Goal: Transaction & Acquisition: Purchase product/service

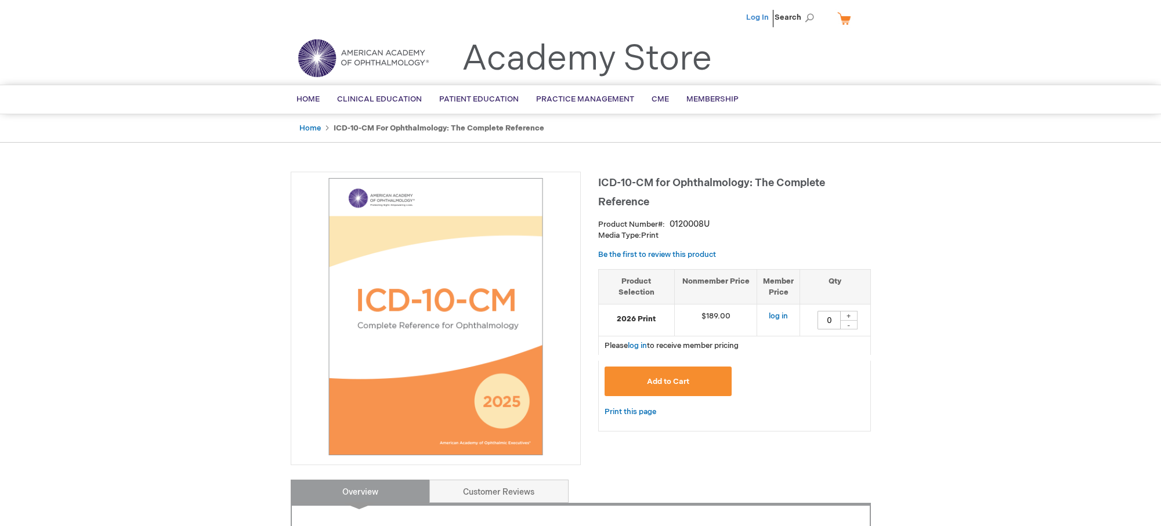
click at [756, 15] on link "Log In" at bounding box center [757, 17] width 23 height 9
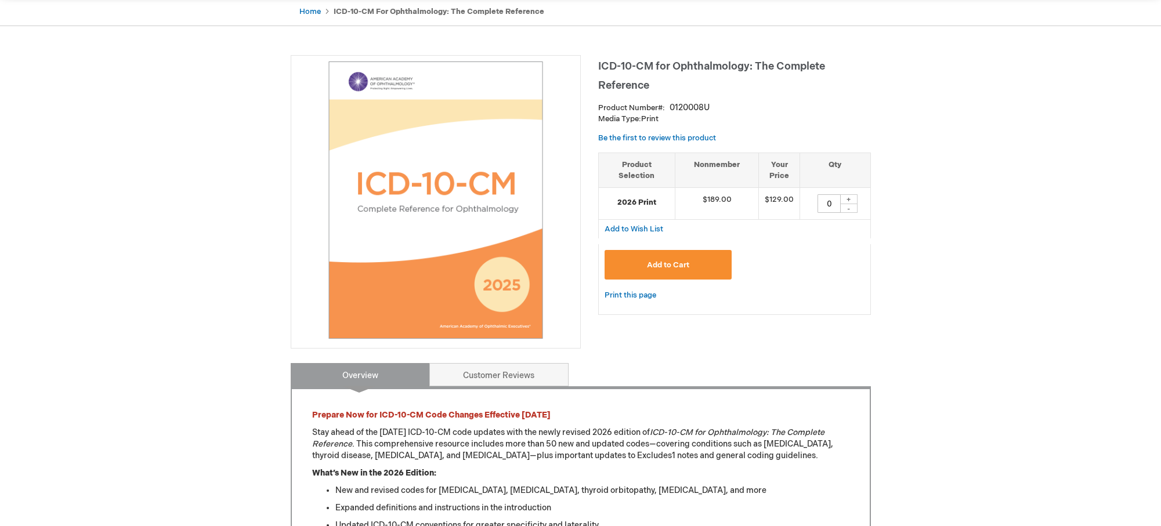
scroll to position [116, 0]
click at [851, 196] on div "+" at bounding box center [848, 200] width 17 height 10
type input "1"
click at [652, 270] on span "Add to Cart" at bounding box center [668, 265] width 42 height 9
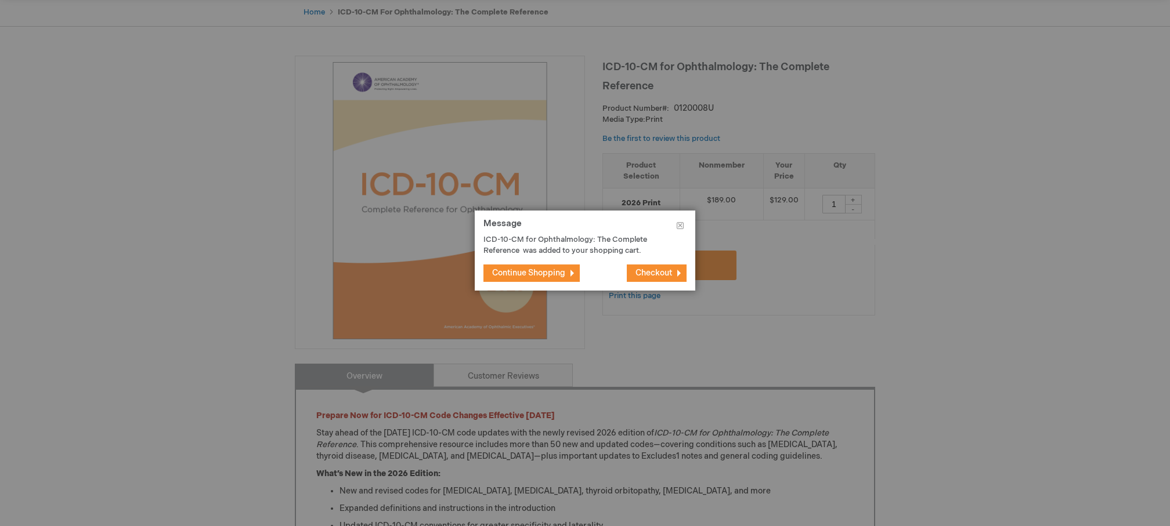
click at [536, 273] on span "Continue Shopping" at bounding box center [528, 273] width 73 height 10
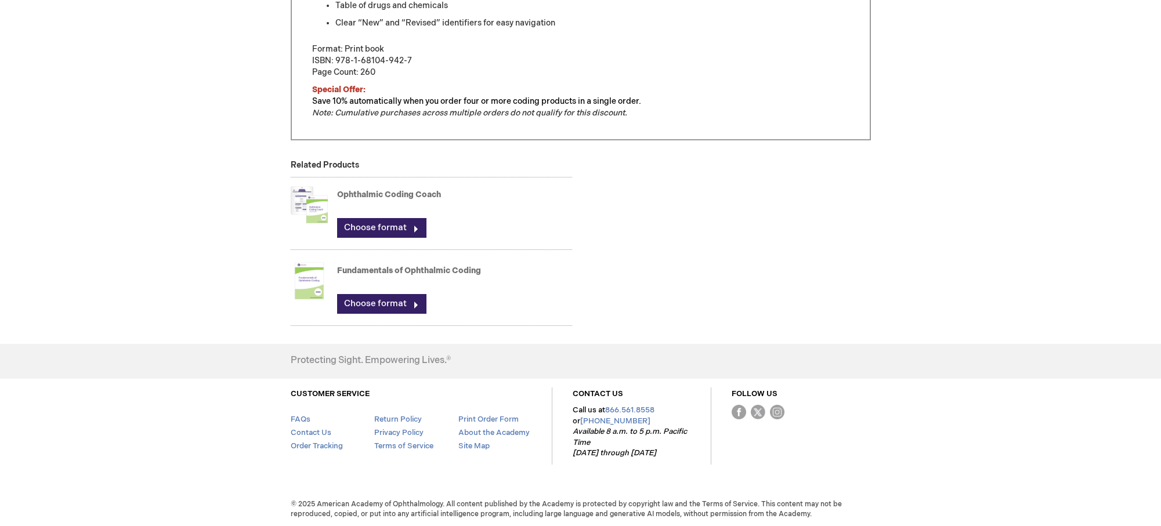
scroll to position [725, 0]
click at [381, 221] on link "Choose format" at bounding box center [381, 226] width 89 height 20
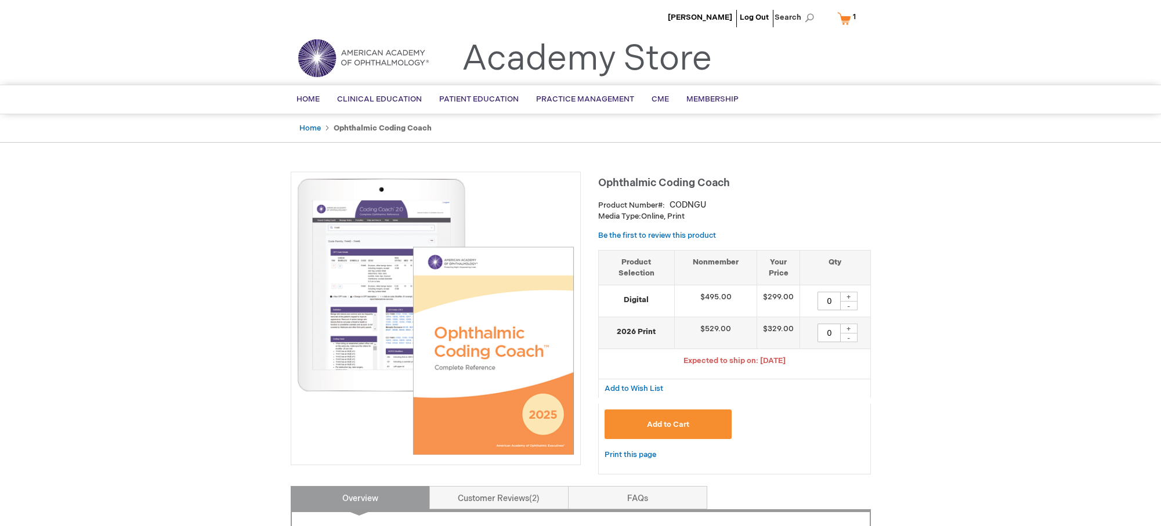
click at [852, 329] on div "+" at bounding box center [848, 329] width 17 height 10
type input "1"
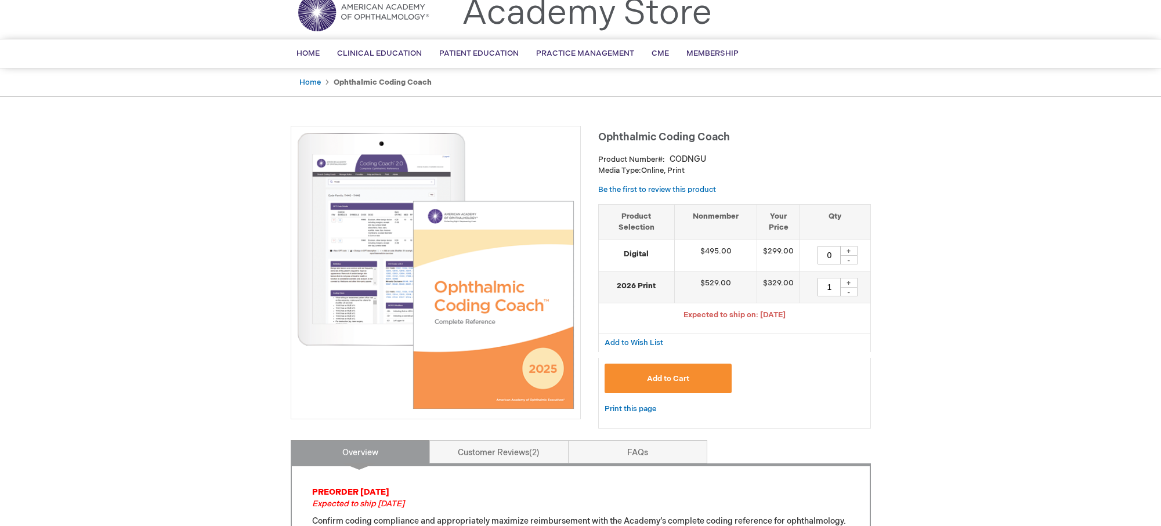
scroll to position [116, 0]
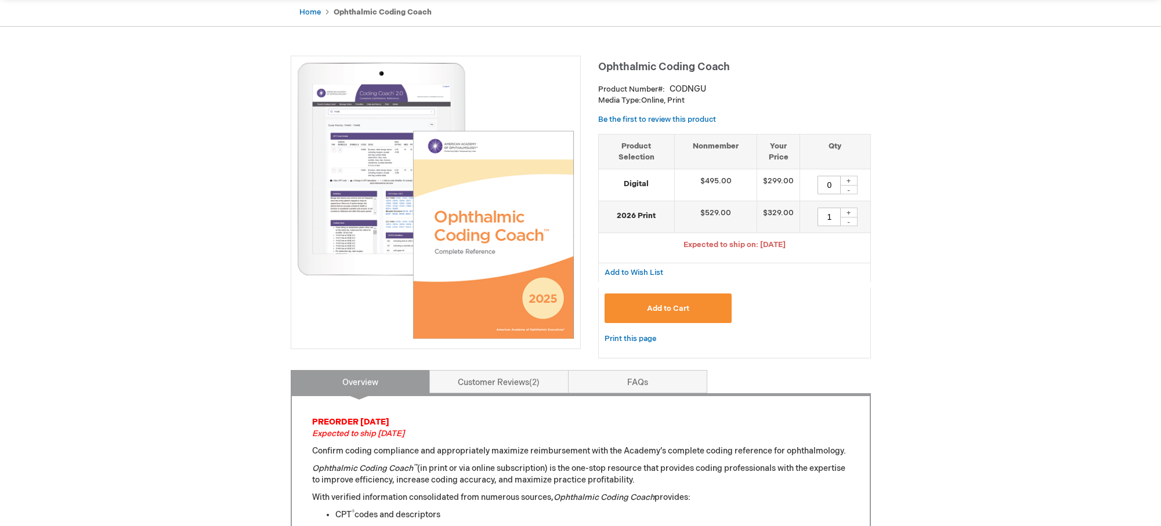
click at [685, 305] on span "Add to Cart" at bounding box center [668, 308] width 42 height 9
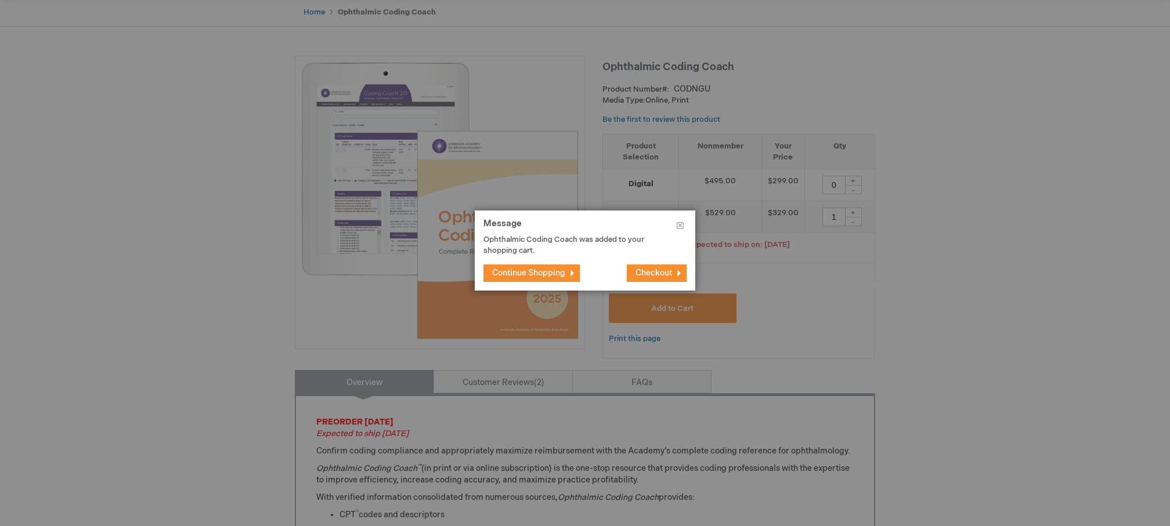
click at [549, 268] on button "Continue Shopping" at bounding box center [531, 273] width 96 height 17
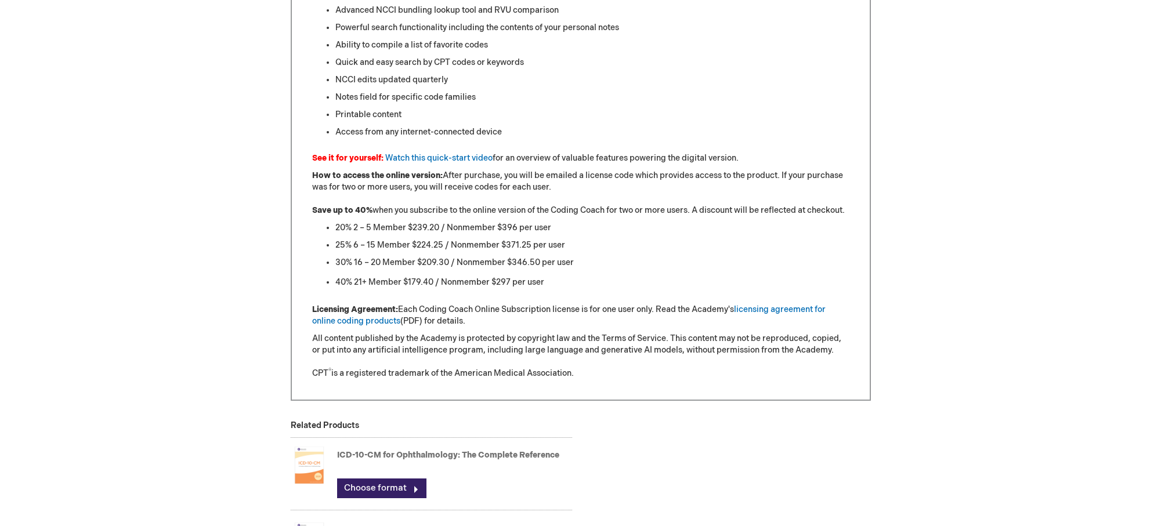
scroll to position [1161, 0]
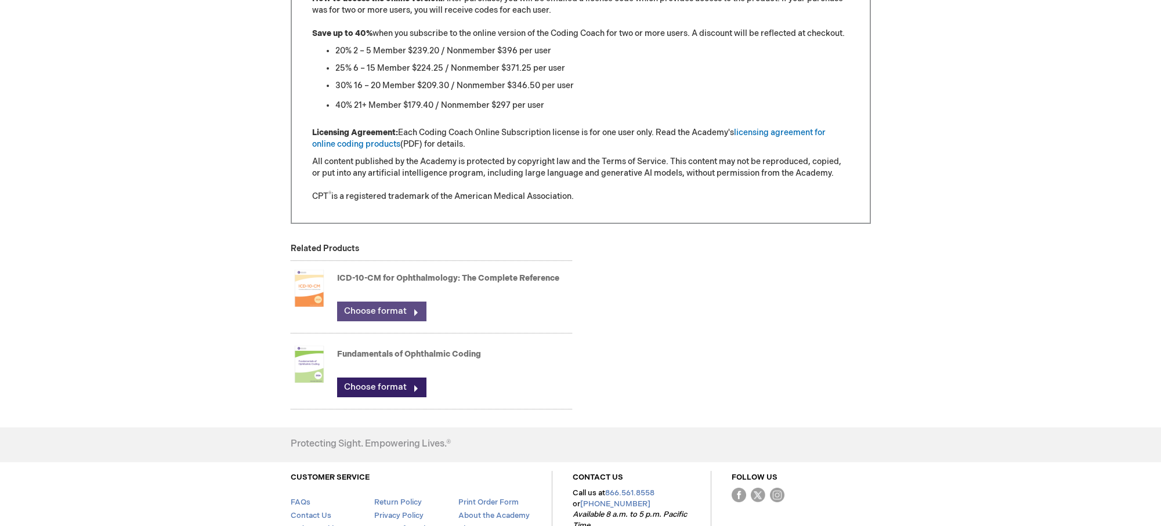
click at [387, 315] on link "Choose format" at bounding box center [381, 312] width 89 height 20
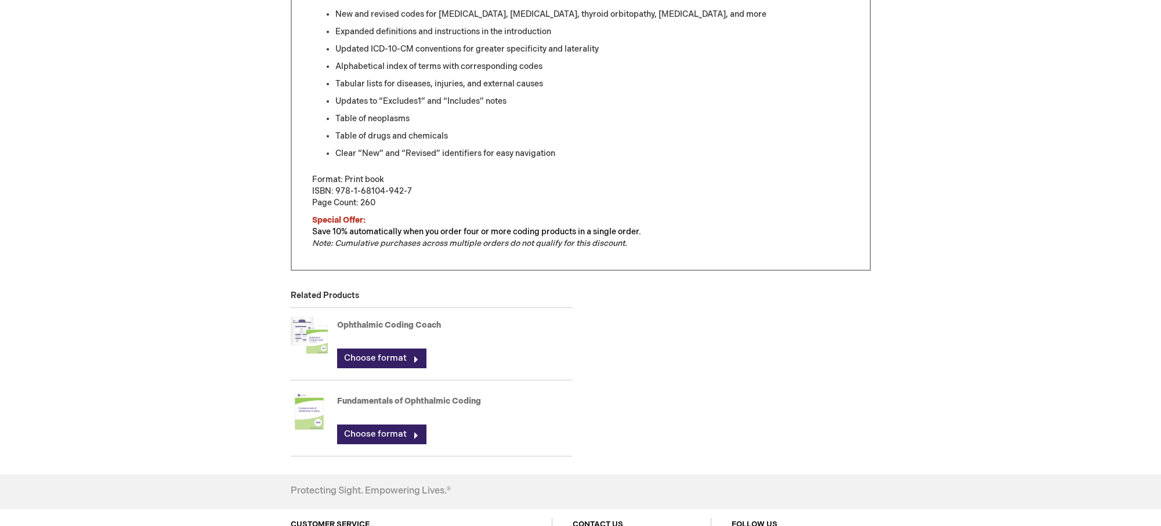
scroll to position [725, 0]
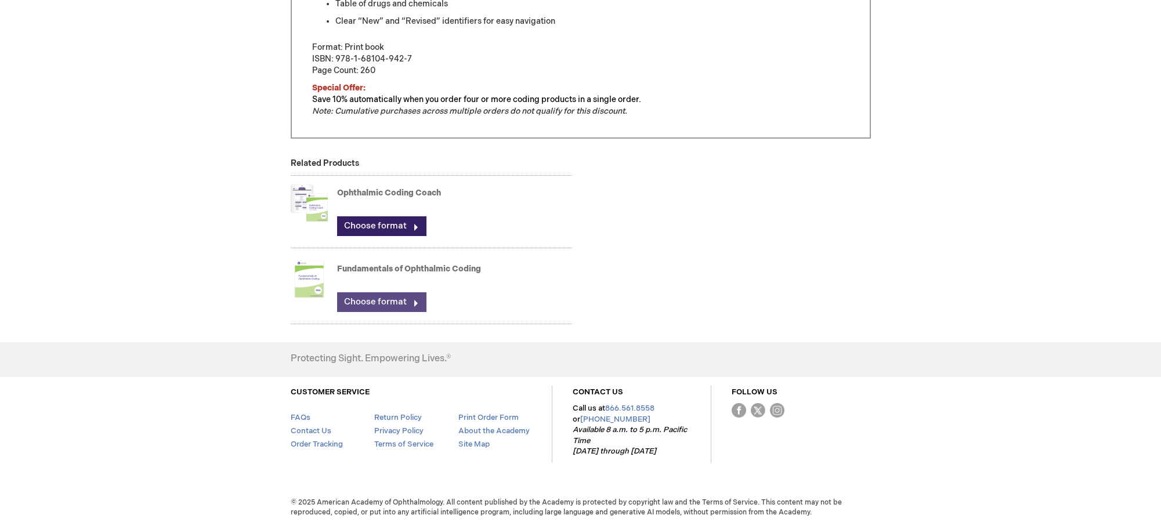
click at [371, 303] on link "Choose format" at bounding box center [381, 302] width 89 height 20
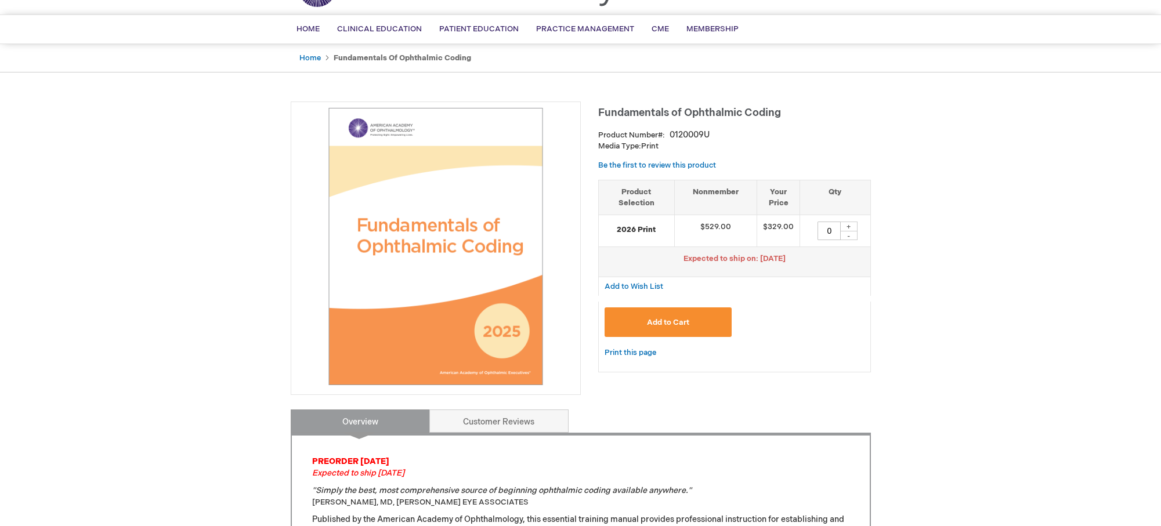
scroll to position [58, 0]
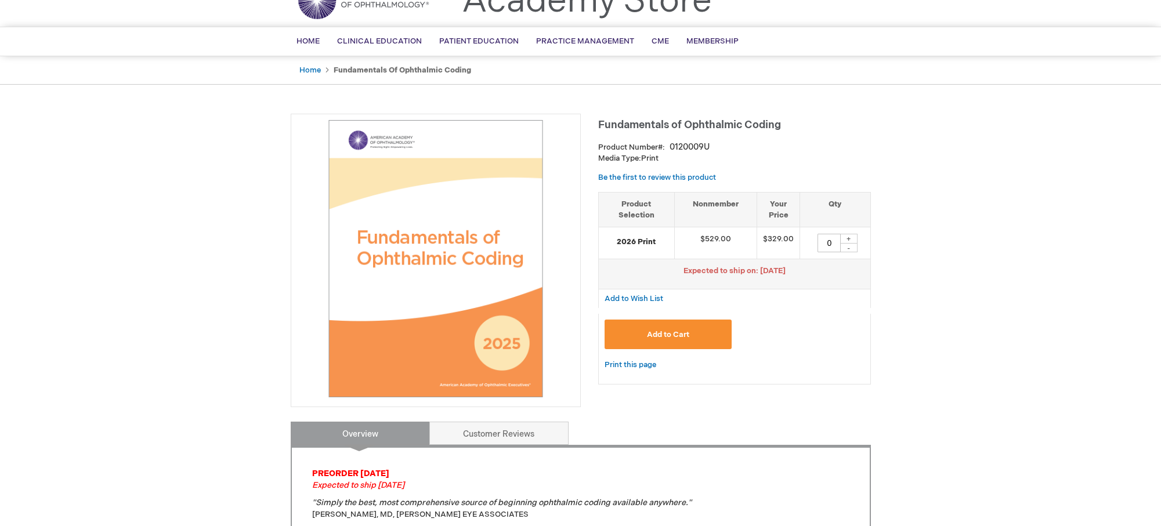
click at [844, 240] on div "+" at bounding box center [848, 239] width 17 height 10
type input "1"
click at [689, 332] on span "Add to Cart" at bounding box center [668, 334] width 42 height 9
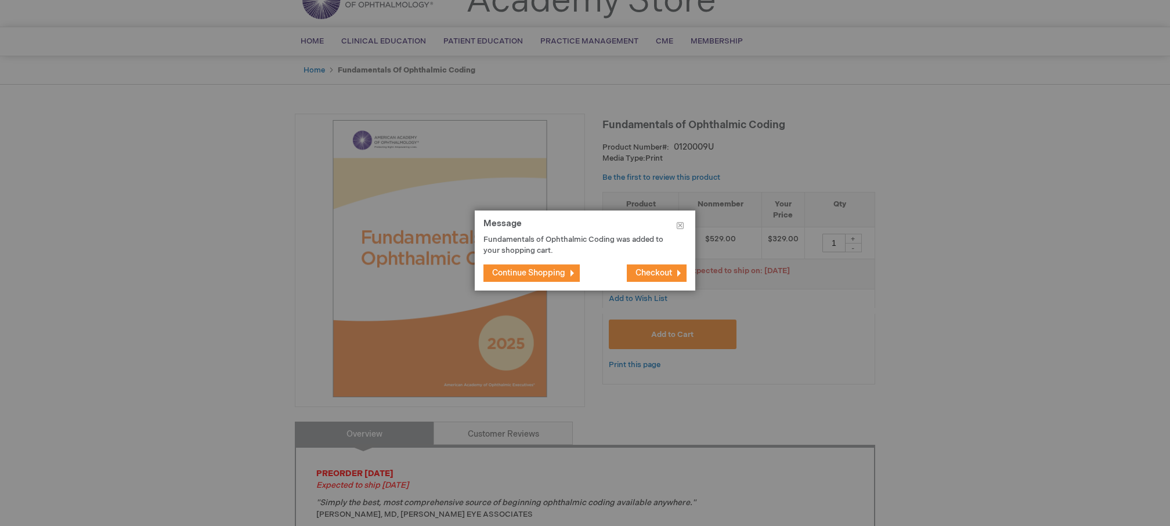
click at [551, 268] on span "Continue Shopping" at bounding box center [528, 273] width 73 height 10
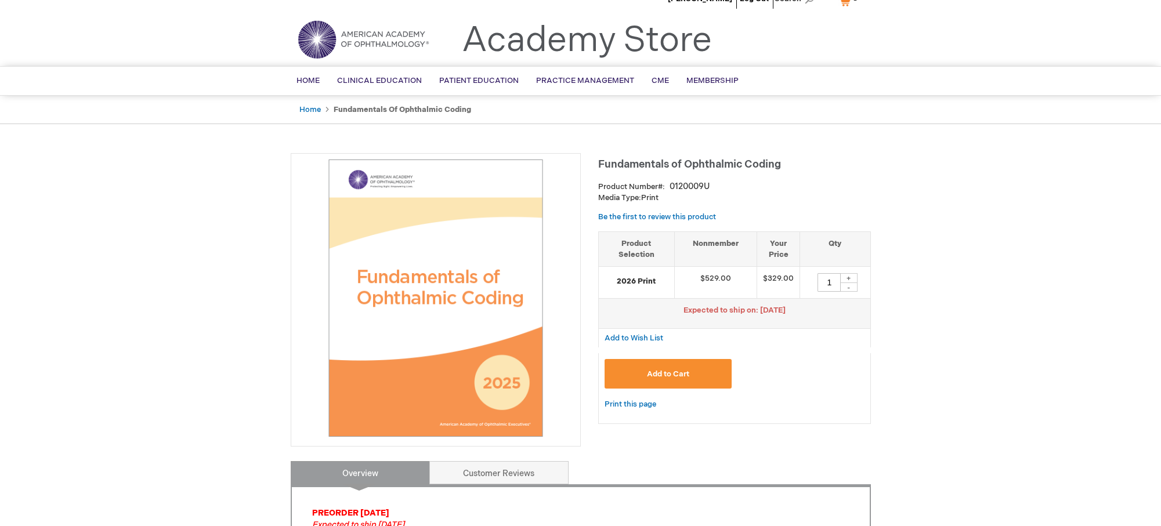
scroll to position [0, 0]
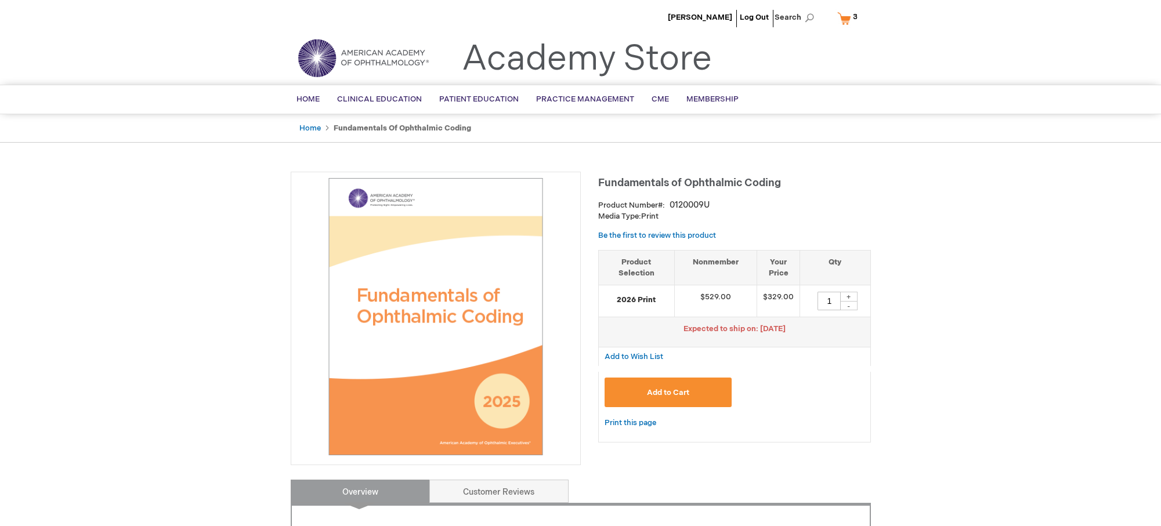
click at [846, 20] on link "My Cart 3 3 items" at bounding box center [850, 18] width 30 height 20
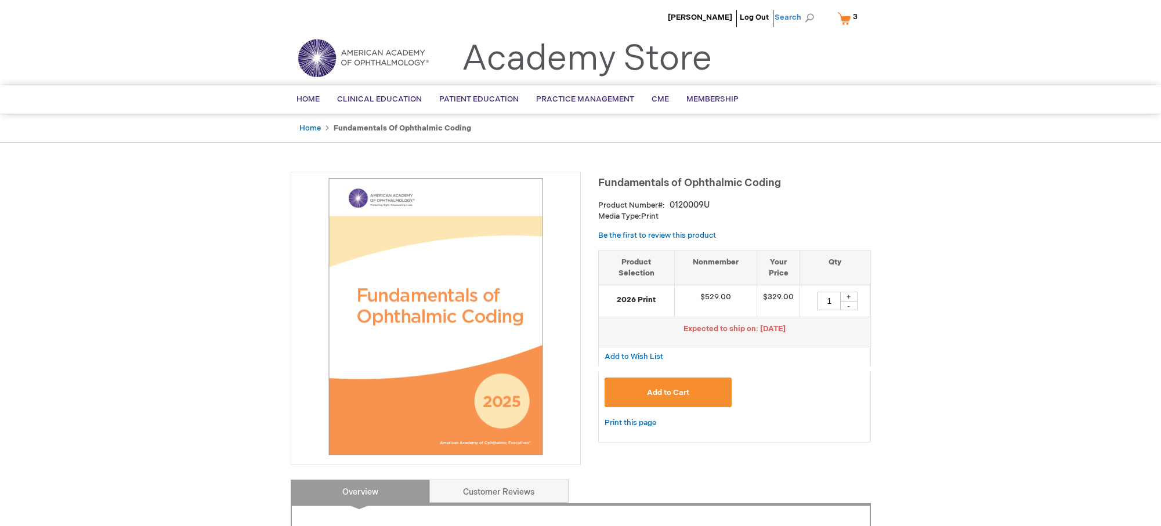
click at [780, 16] on span "Search" at bounding box center [797, 17] width 44 height 23
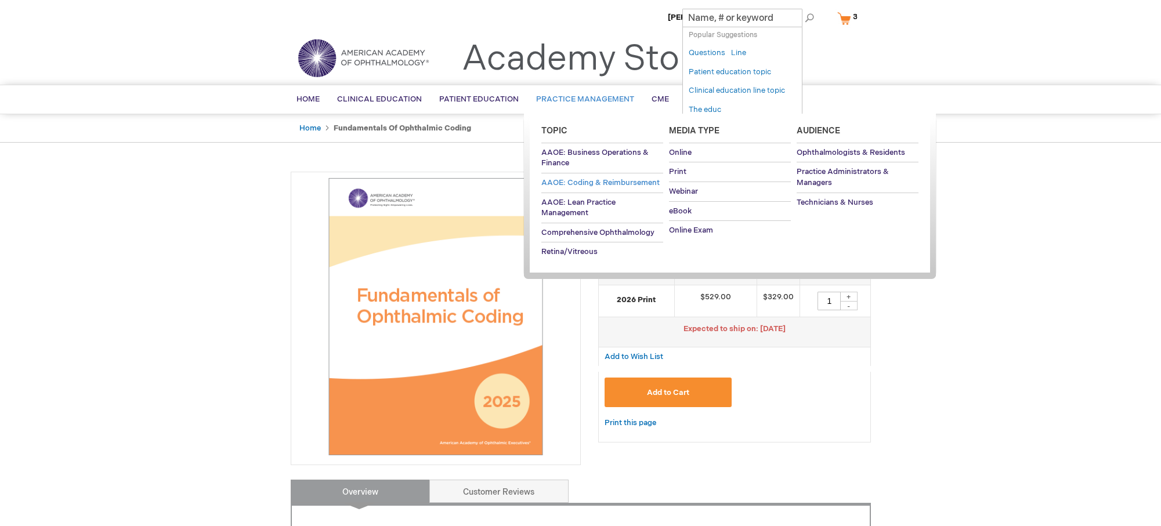
click at [606, 182] on span "AAOE: Coding & Reimbursement" at bounding box center [600, 182] width 118 height 9
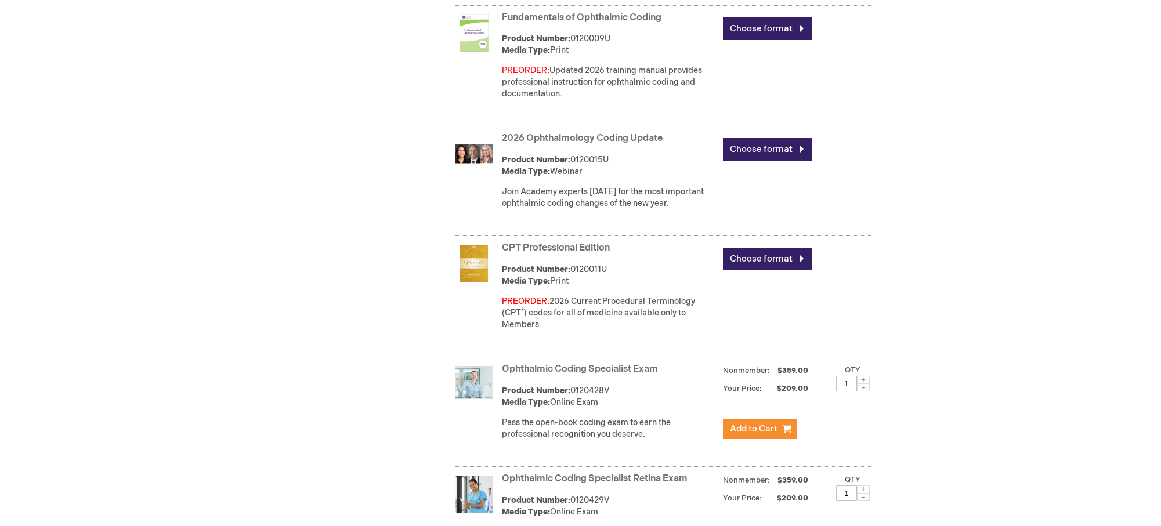
scroll to position [696, 0]
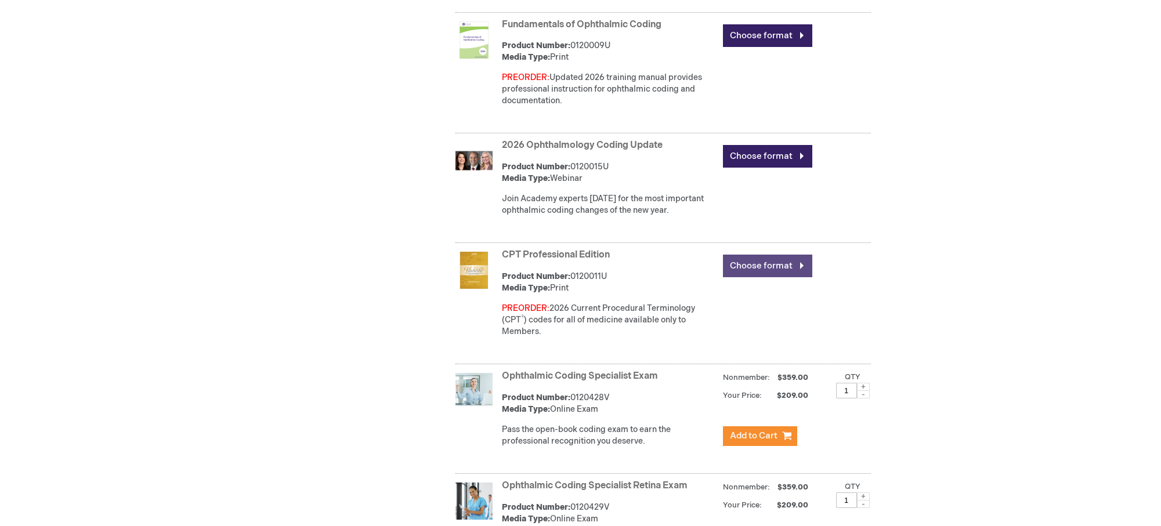
click at [754, 263] on link "Choose format" at bounding box center [767, 266] width 89 height 23
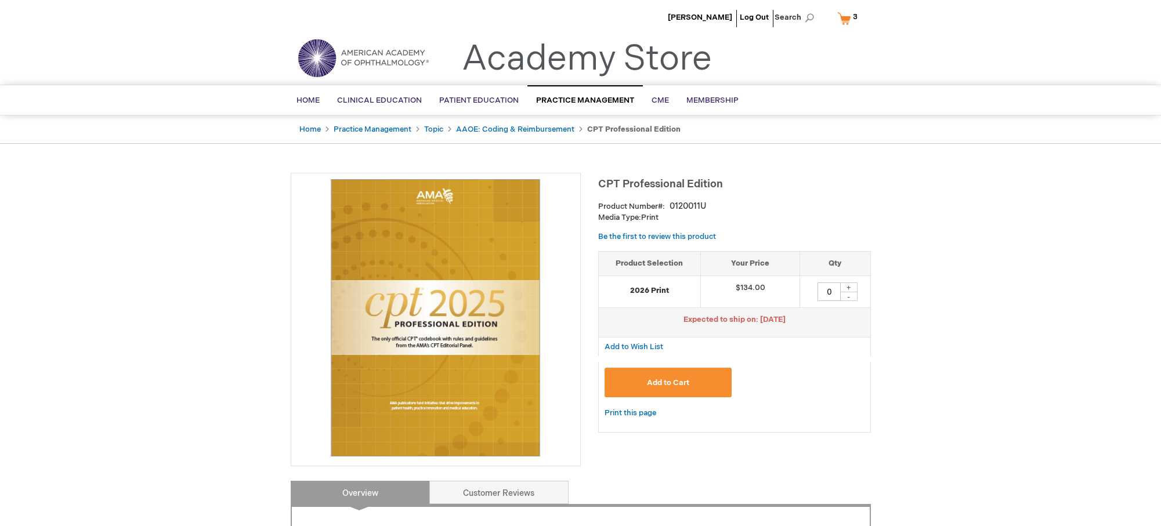
click at [841, 17] on link "My Cart 3 3 items" at bounding box center [850, 18] width 30 height 20
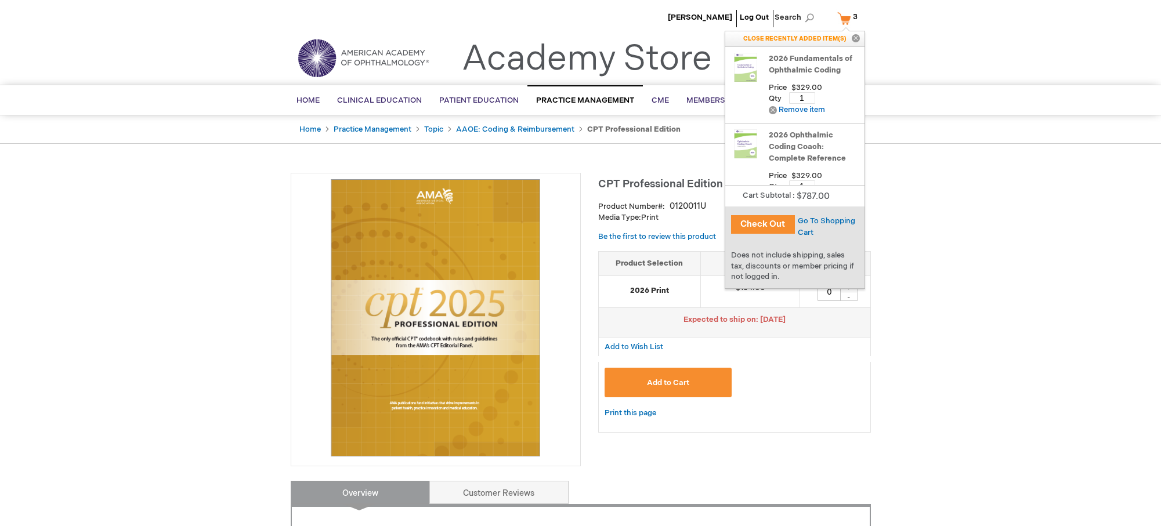
click at [771, 221] on button "Check Out" at bounding box center [763, 224] width 64 height 19
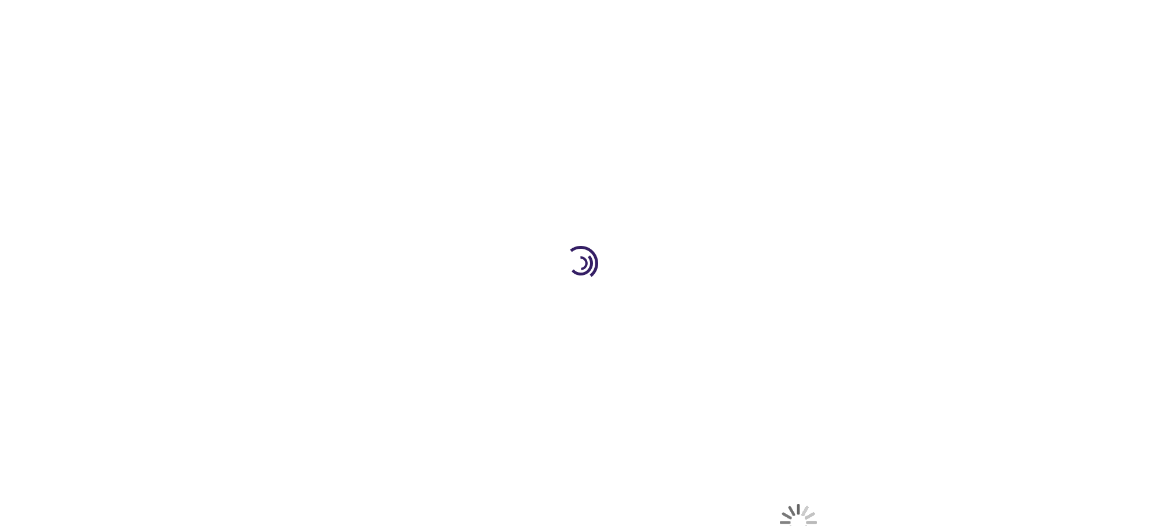
select select "US"
select select "12"
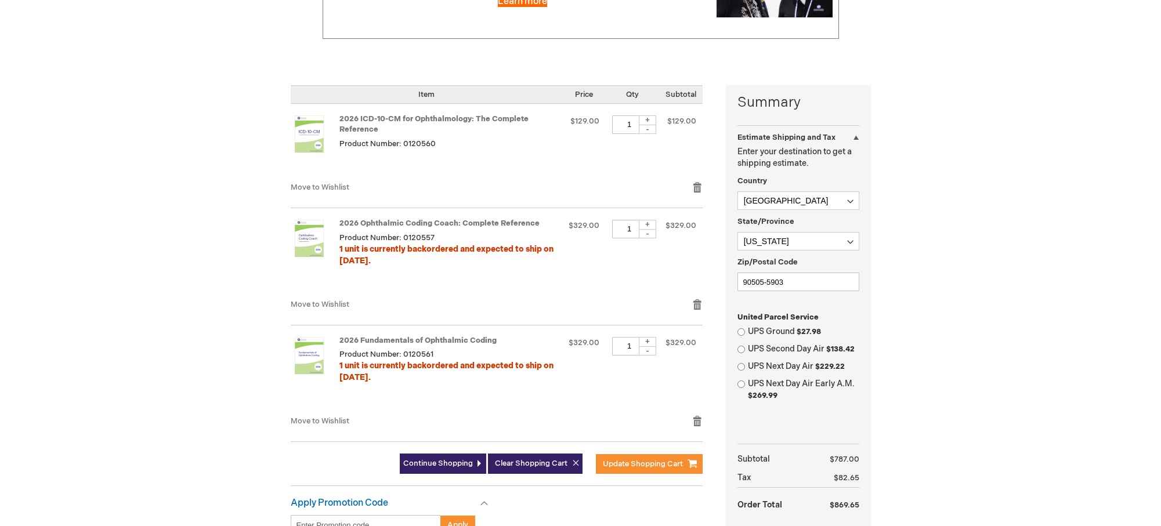
scroll to position [232, 0]
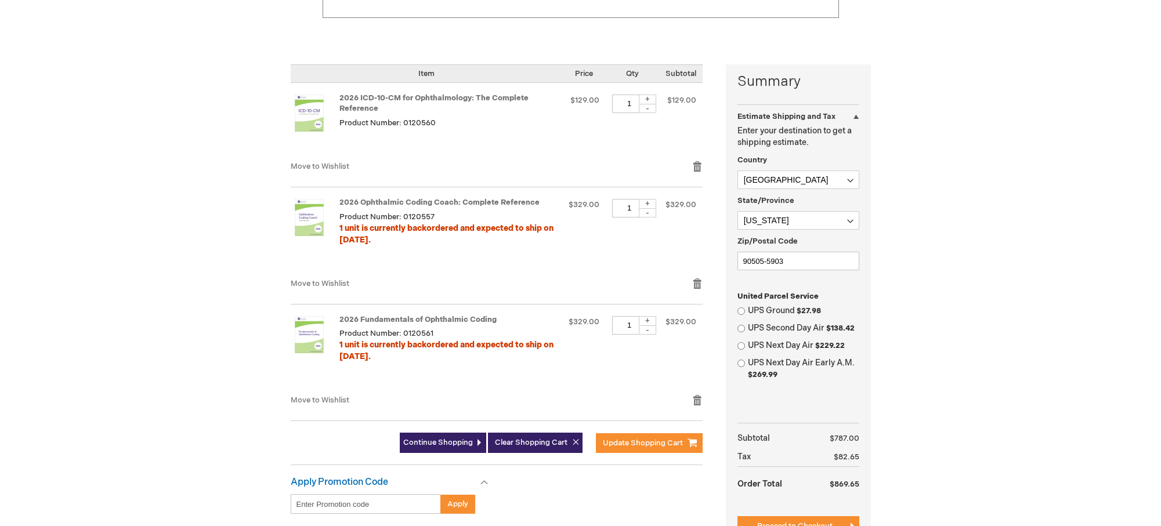
click at [743, 307] on div "UPS Ground $27.98" at bounding box center [799, 311] width 122 height 12
click at [743, 313] on input "UPS Ground $27.98" at bounding box center [742, 312] width 8 height 8
radio input "true"
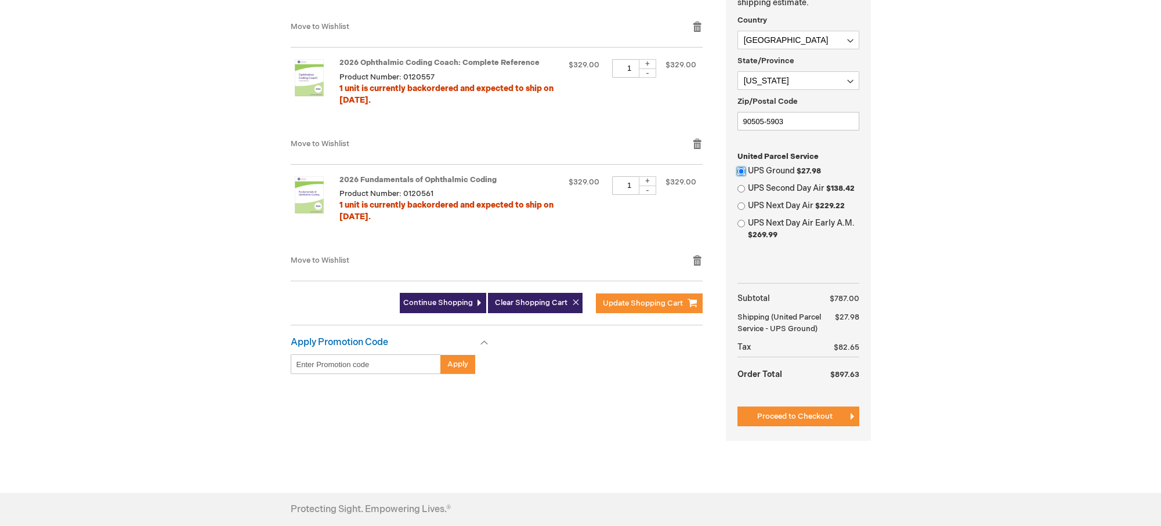
scroll to position [406, 0]
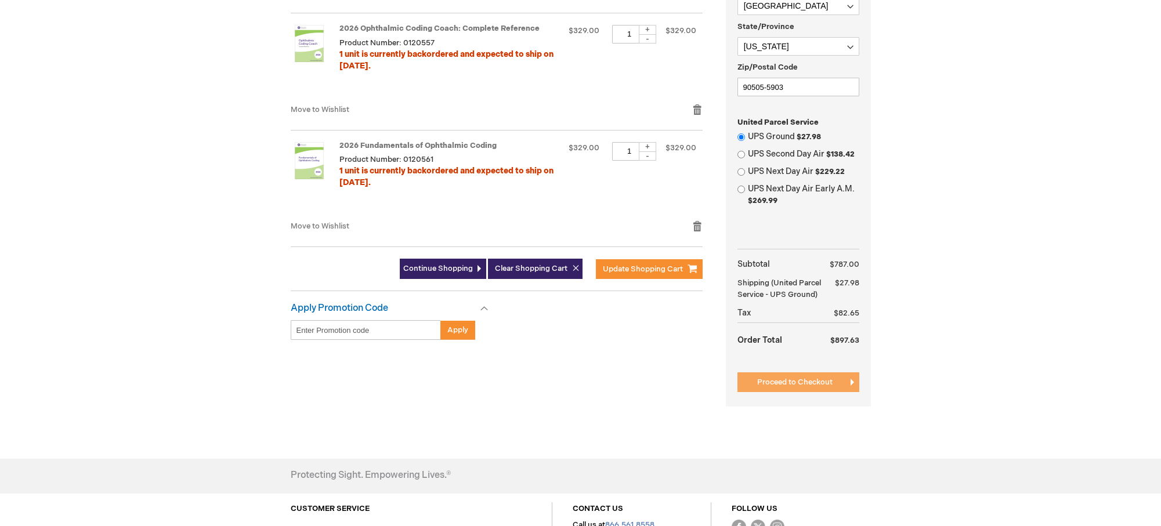
click at [796, 386] on span "Proceed to Checkout" at bounding box center [794, 382] width 75 height 9
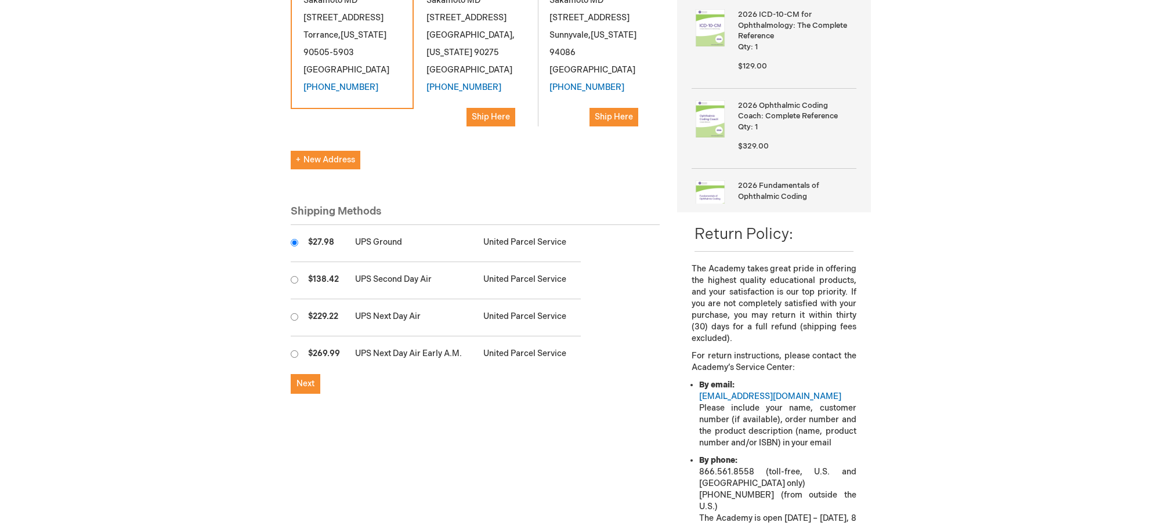
scroll to position [290, 0]
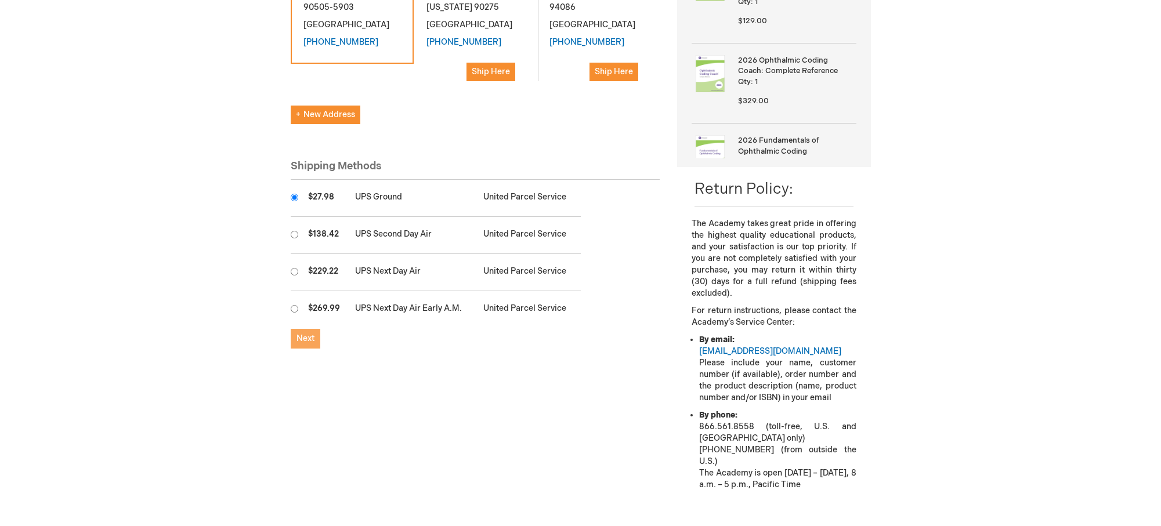
click at [303, 338] on span "Next" at bounding box center [306, 339] width 18 height 10
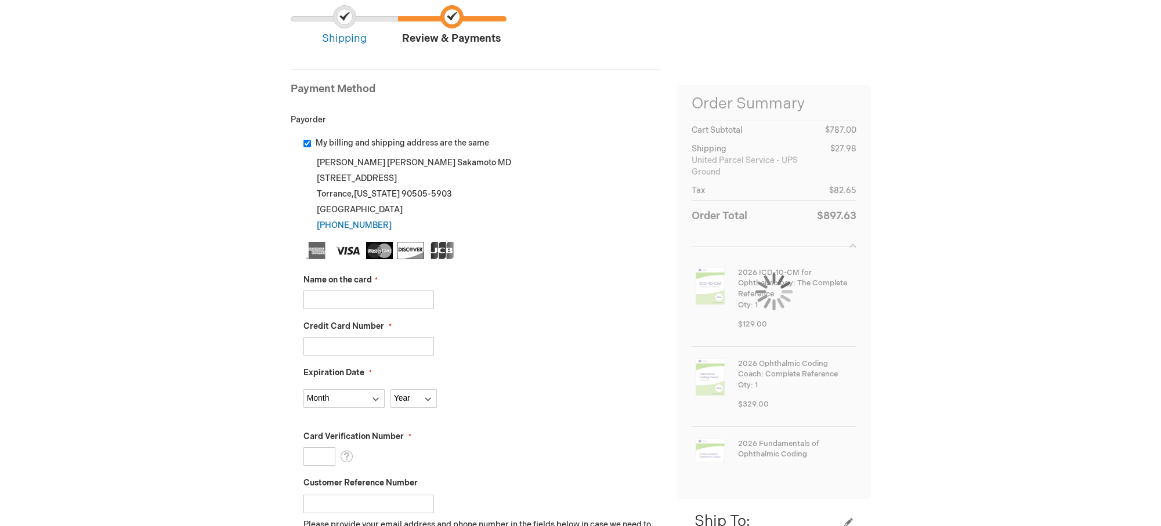
scroll to position [174, 0]
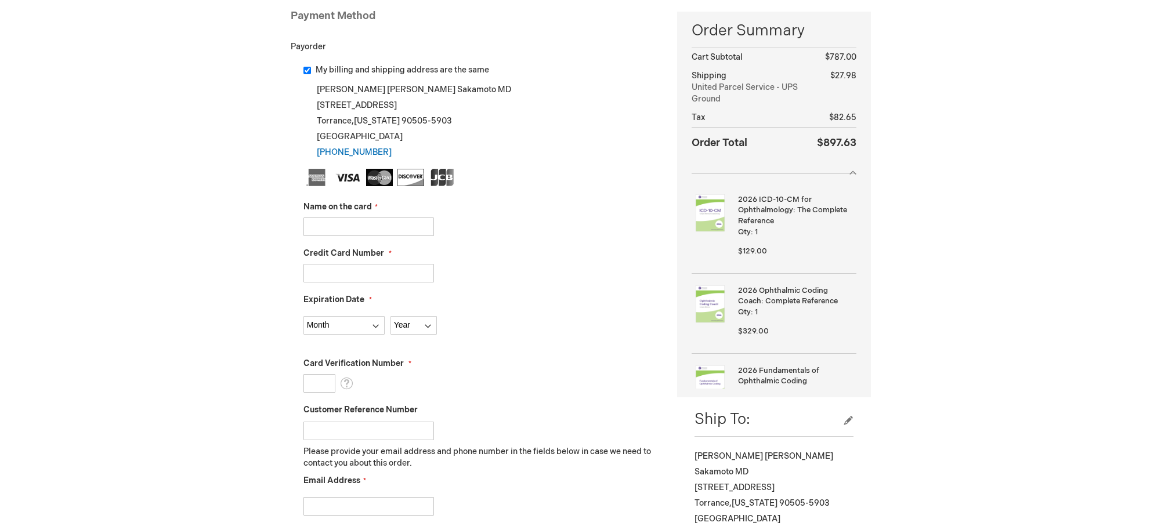
click at [345, 221] on input "Name on the card" at bounding box center [368, 227] width 131 height 19
type input "Douglas K Sakamoto"
type input "4246315279987729"
select select "10"
select select "2026"
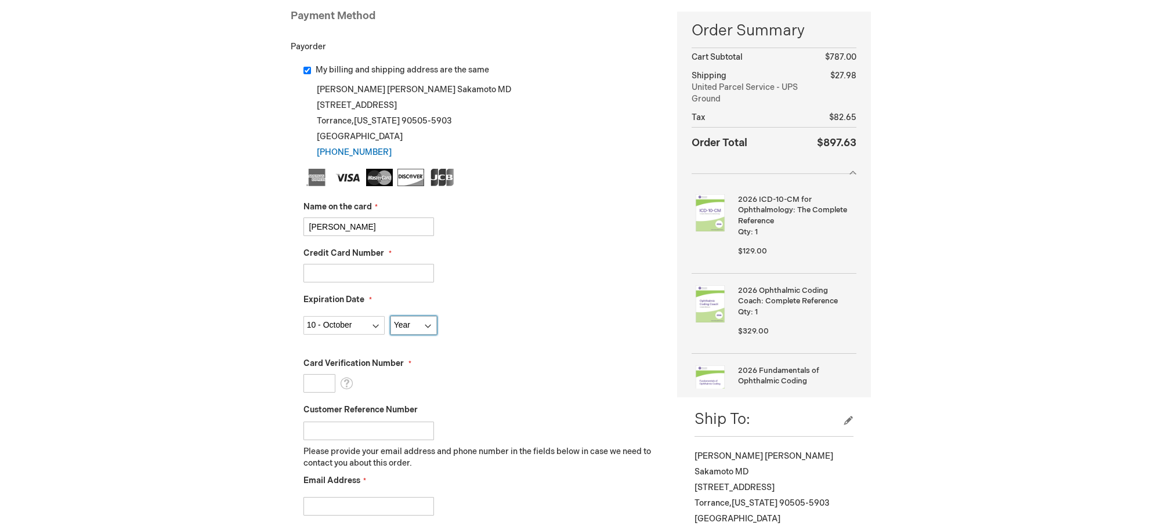
type input "864"
click at [447, 288] on fieldset "Name on the card Douglas K Sakamoto Credit Card Number 4246315279987729 Expirat…" at bounding box center [481, 374] width 357 height 411
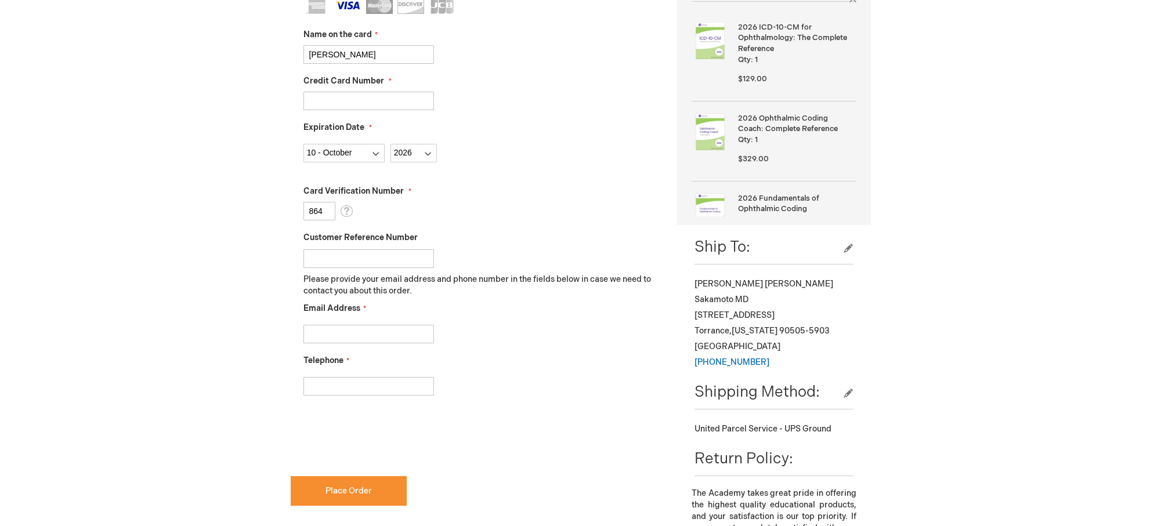
scroll to position [464, 0]
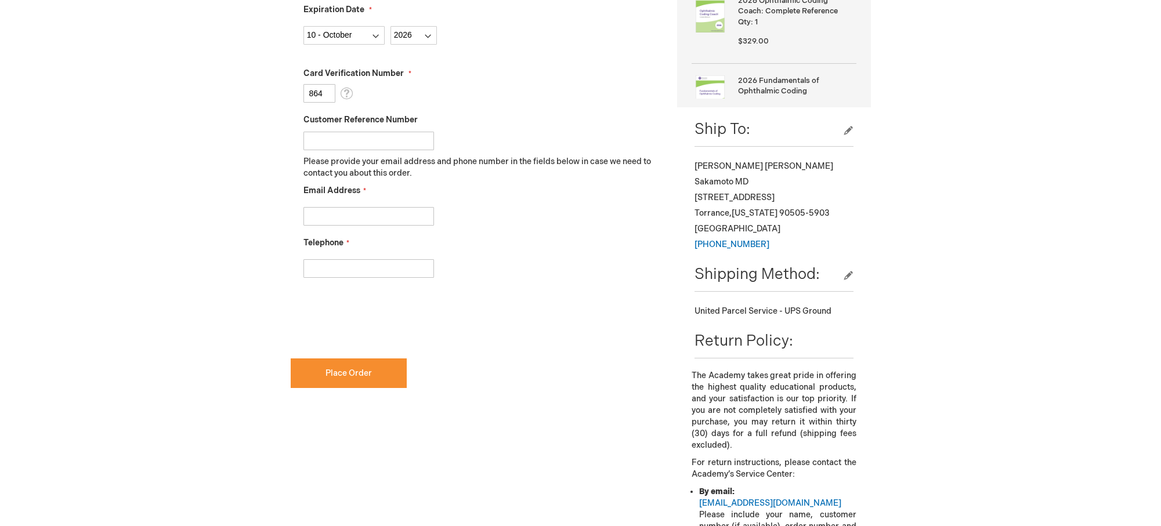
click at [348, 219] on input "Email Address" at bounding box center [368, 216] width 131 height 19
type input "douglasks@yahoo.com"
drag, startPoint x: 355, startPoint y: 271, endPoint x: 288, endPoint y: 269, distance: 66.8
click at [288, 269] on main "Checkout Log In Close Log In Email Address Password Log In Forgot Your Password?" at bounding box center [581, 167] width 598 height 1074
type input "13107505006"
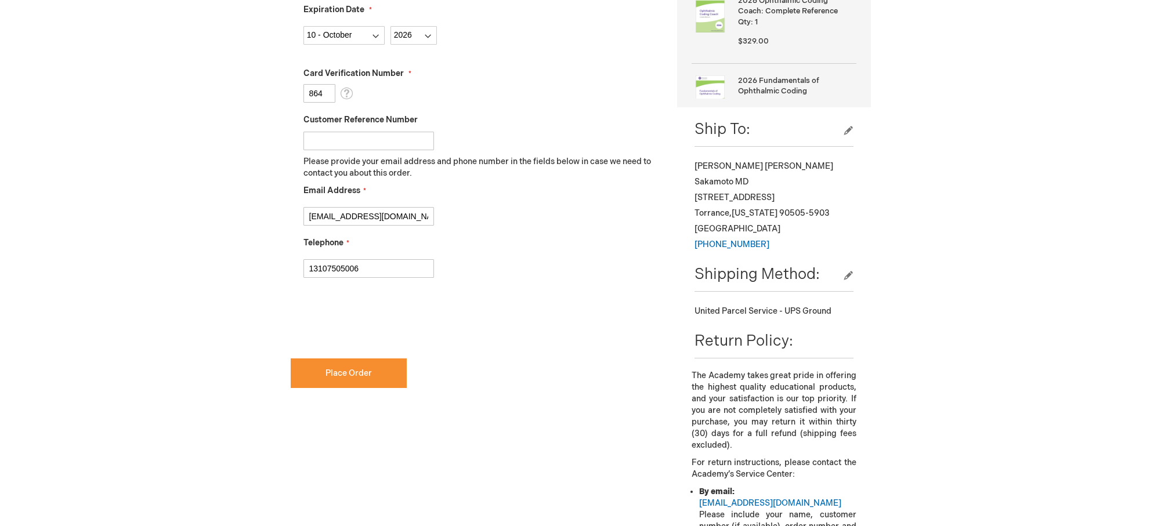
checkbox input "true"
click at [348, 374] on span "Place Order" at bounding box center [349, 373] width 46 height 10
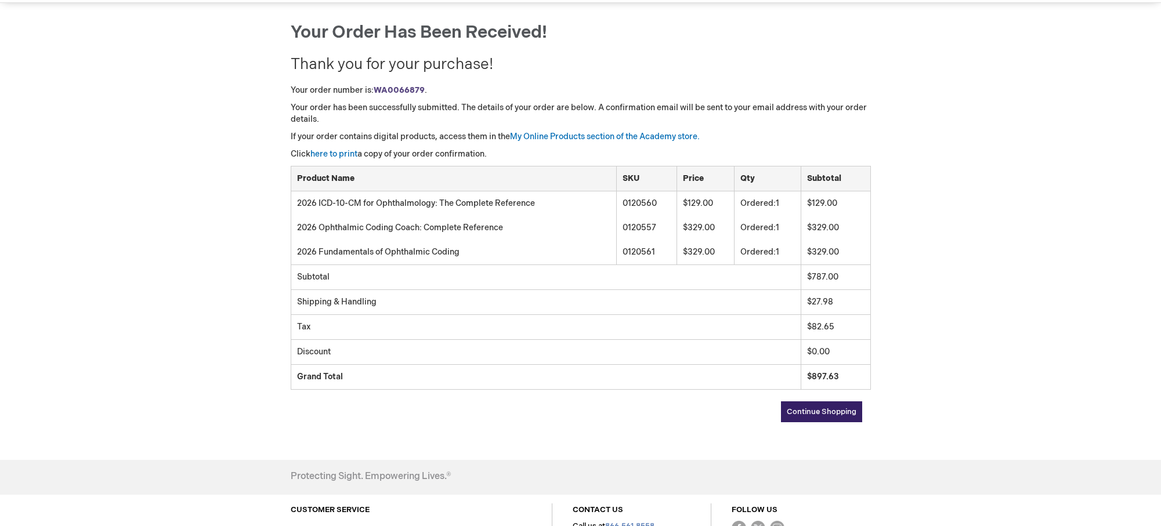
scroll to position [116, 0]
